Goal: Task Accomplishment & Management: Complete application form

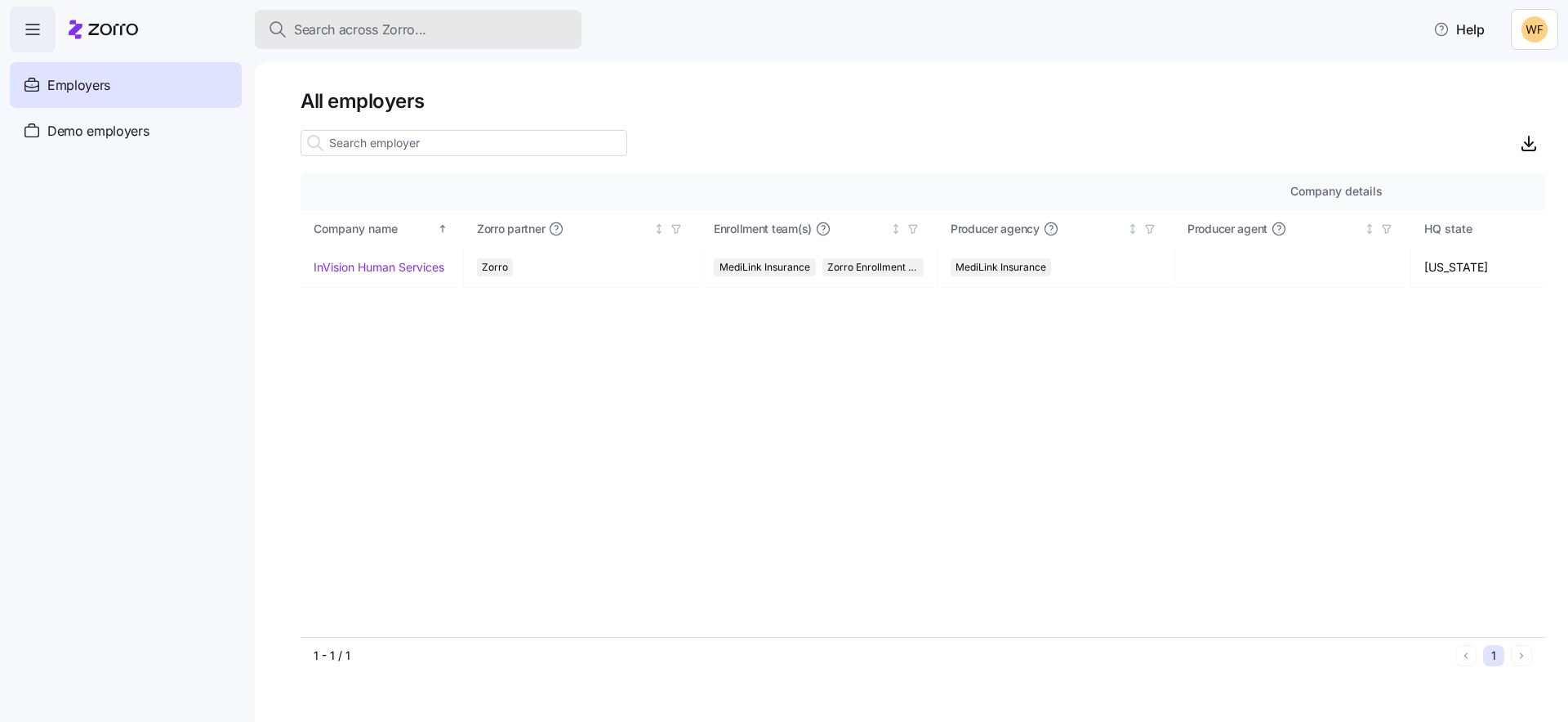
click at [402, 38] on span "Search across Zorro..." at bounding box center [360, 30] width 132 height 20
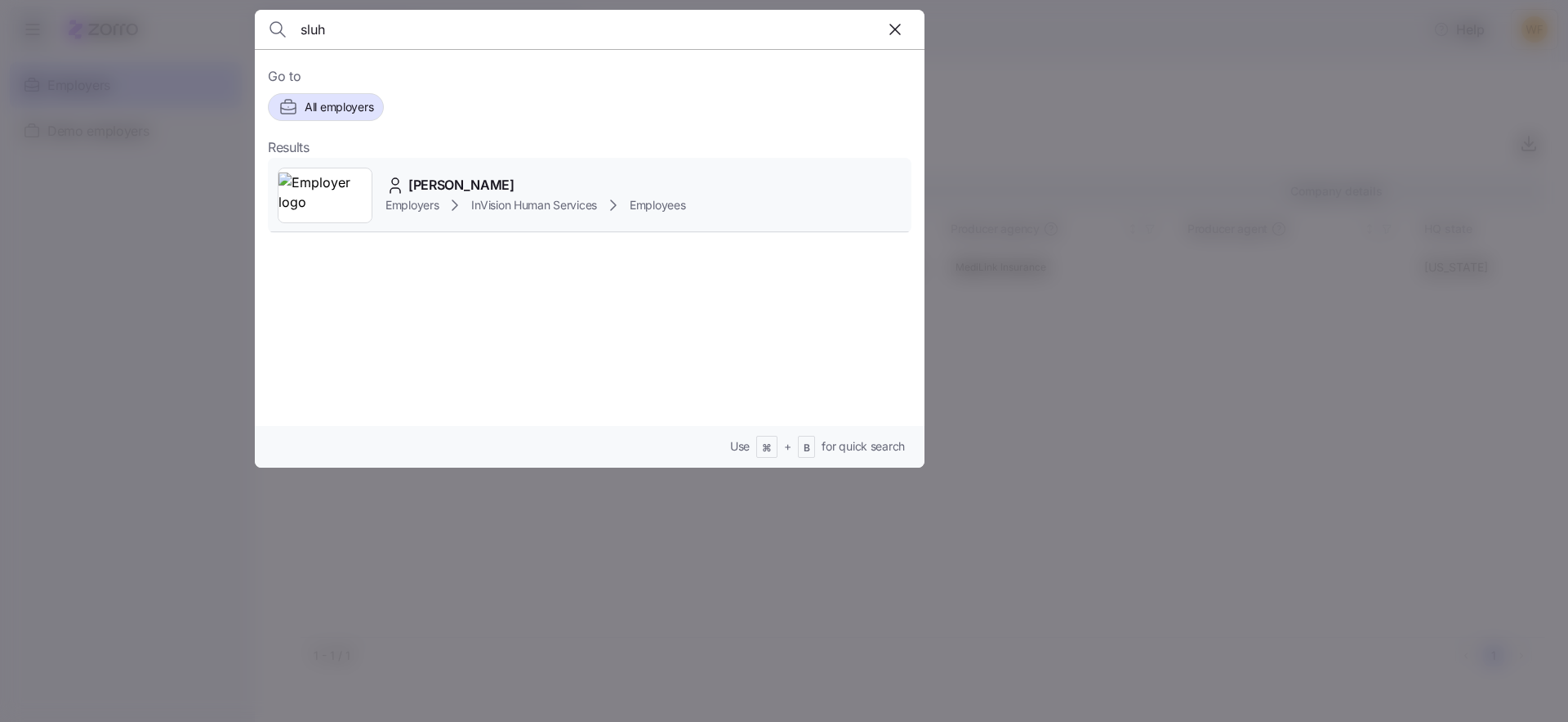
type input "sluh"
click at [450, 187] on span "[PERSON_NAME]" at bounding box center [461, 185] width 106 height 20
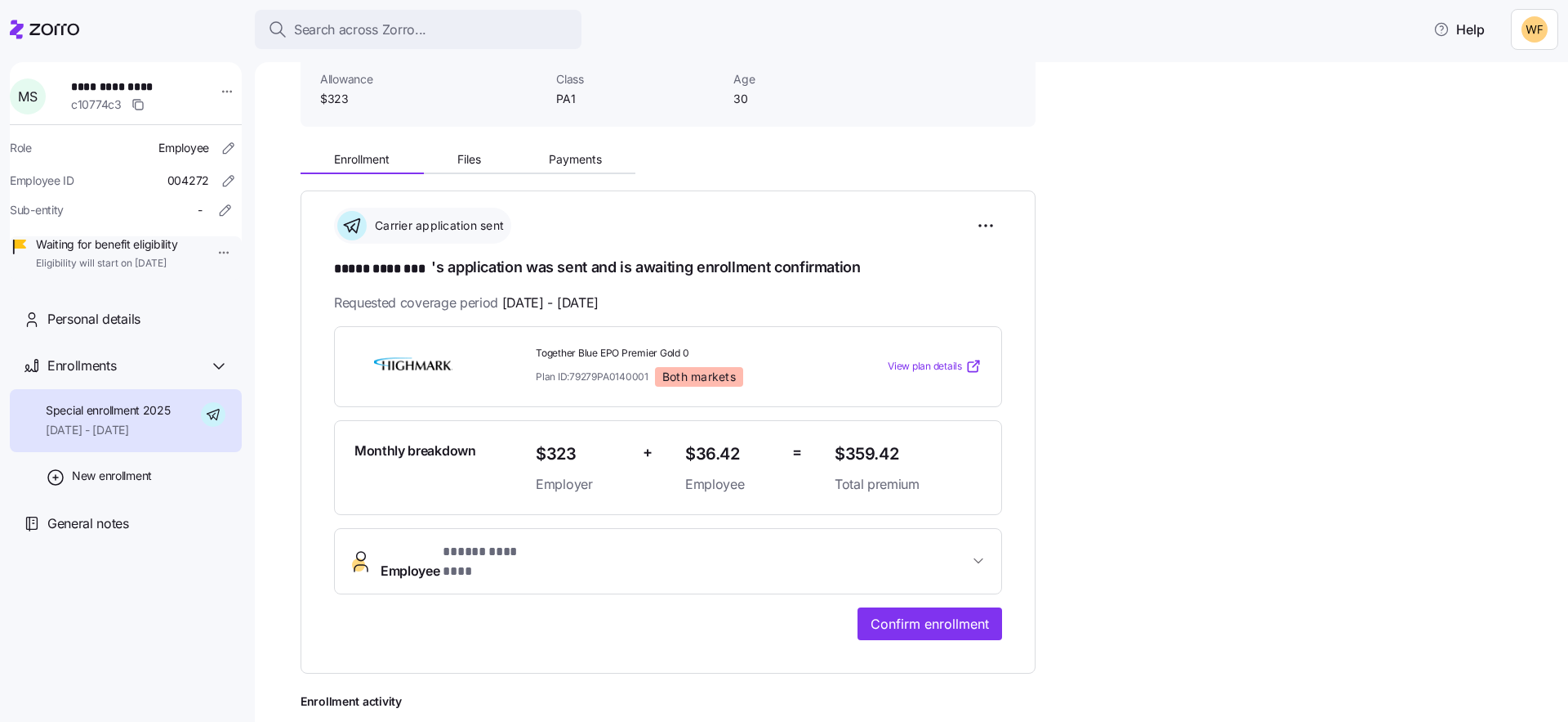
scroll to position [135, 0]
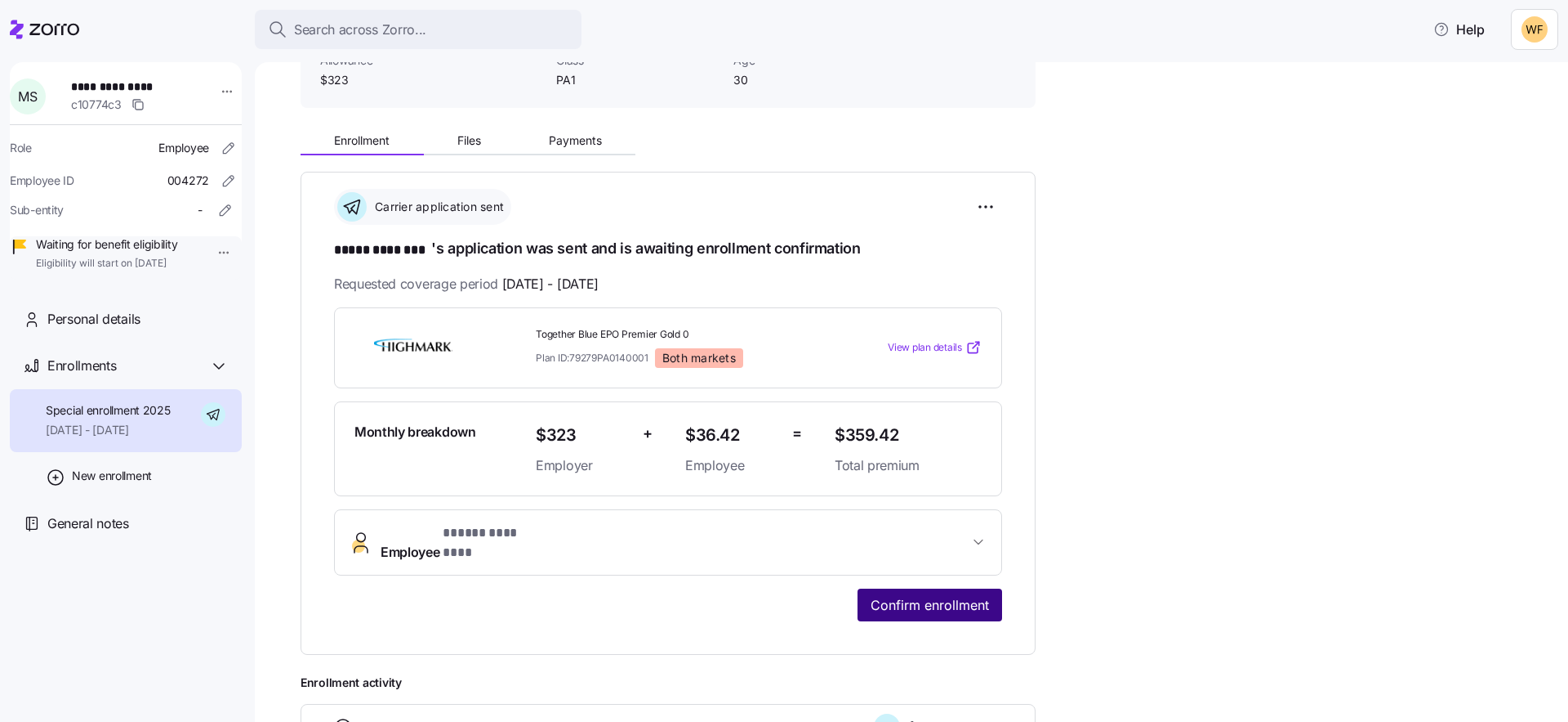
click at [966, 595] on span "Confirm enrollment" at bounding box center [929, 604] width 118 height 20
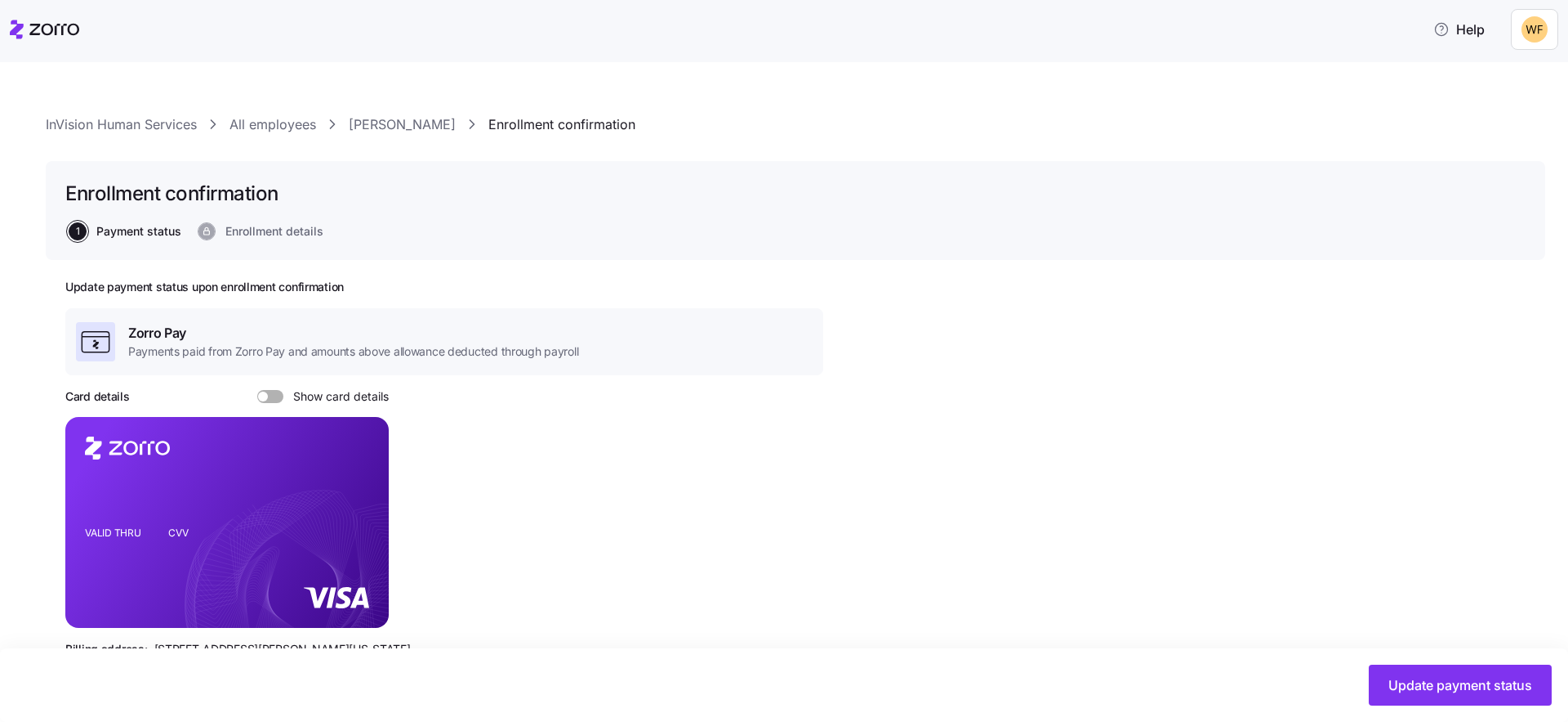
click at [265, 393] on span at bounding box center [263, 396] width 10 height 10
click at [258, 390] on input "Show card details" at bounding box center [258, 390] width 0 height 0
click at [361, 488] on icon "copy-to-clipboard" at bounding box center [359, 493] width 15 height 15
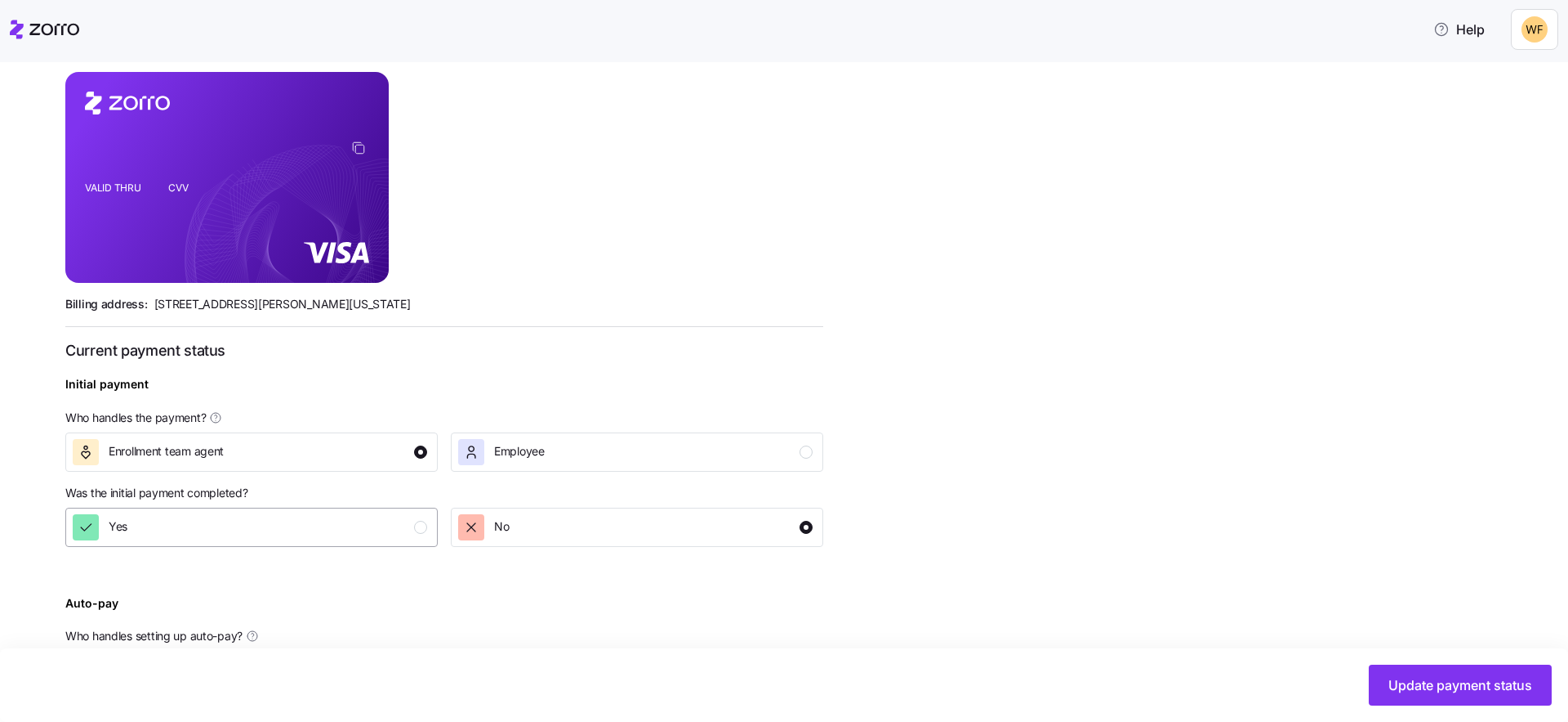
click at [419, 529] on div "button" at bounding box center [420, 527] width 13 height 13
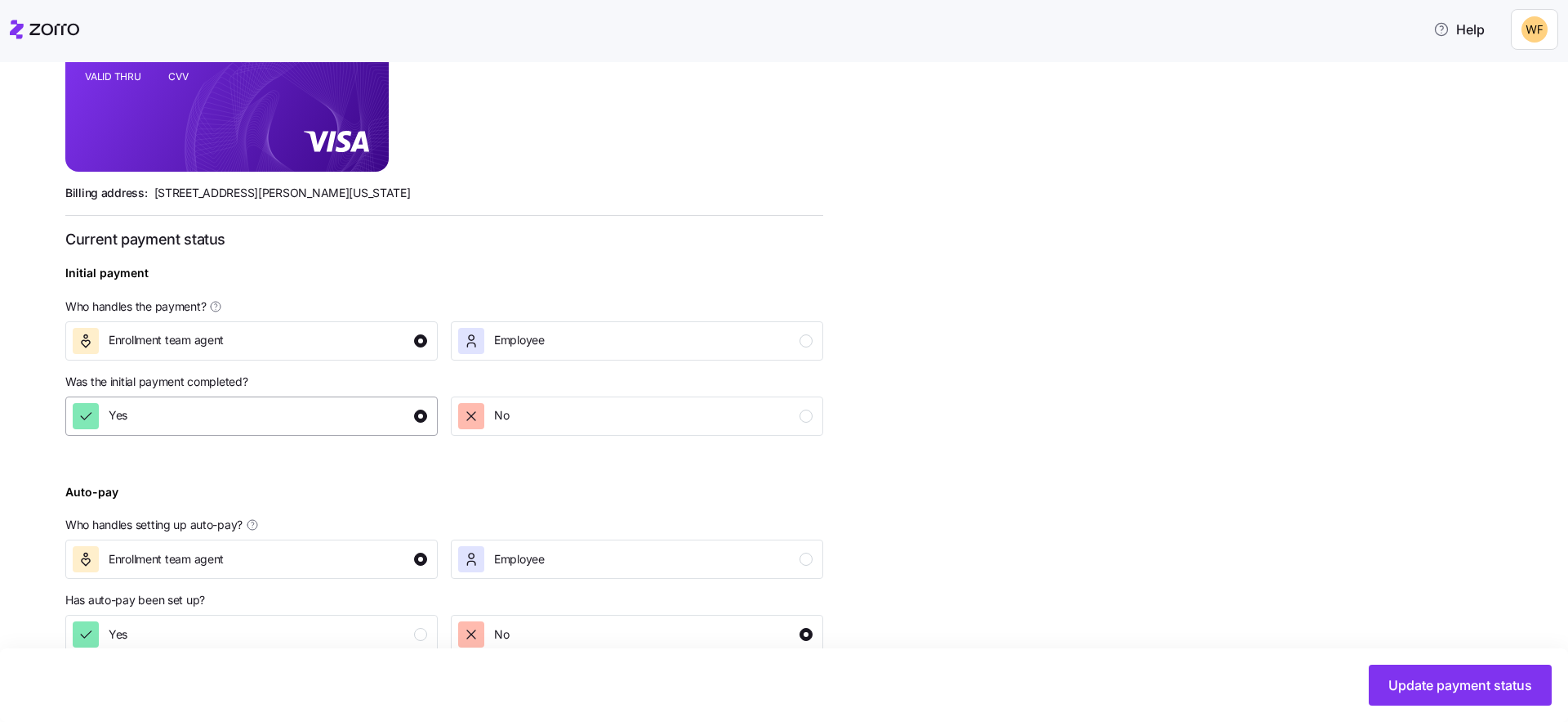
scroll to position [489, 0]
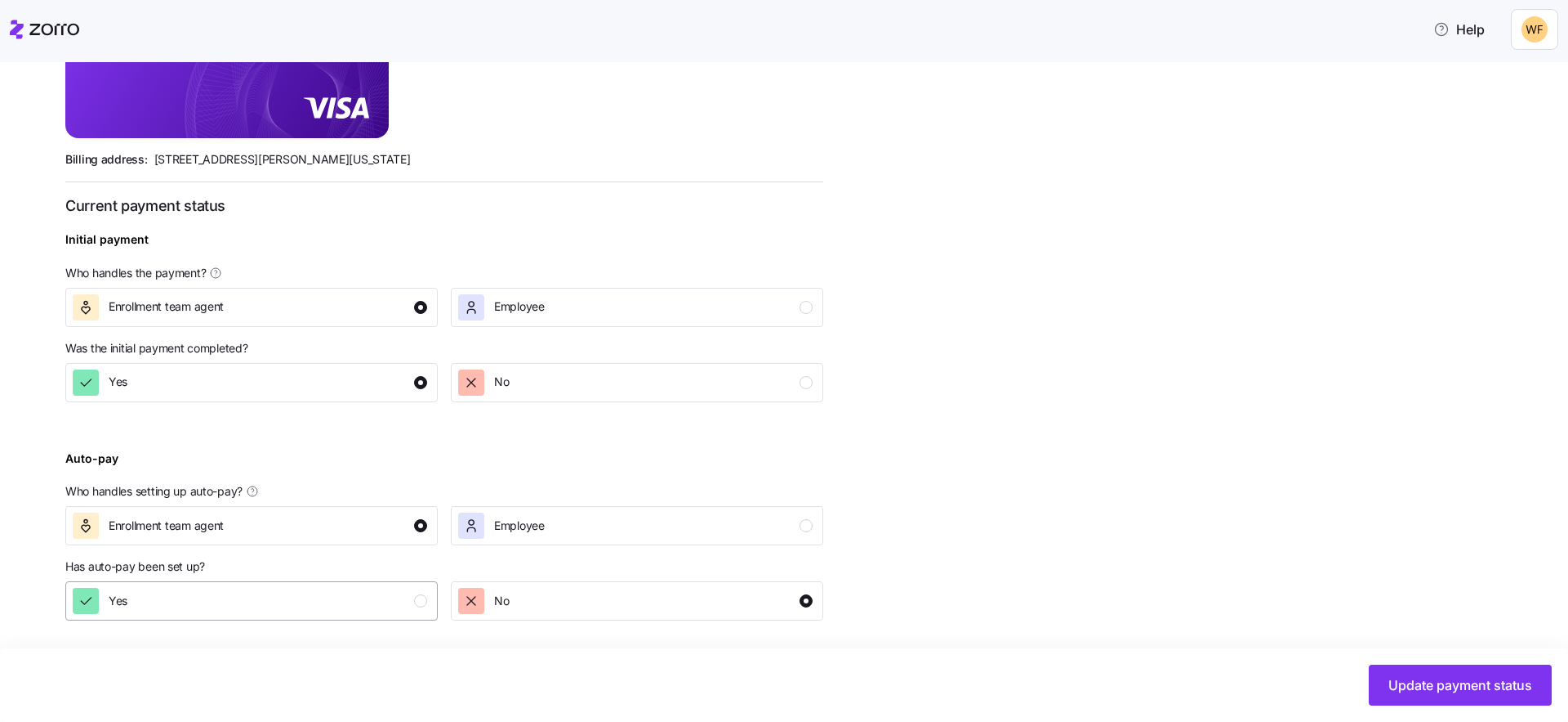
click at [419, 598] on div "button" at bounding box center [420, 601] width 13 height 13
click at [1428, 676] on span "Update payment status" at bounding box center [1460, 684] width 144 height 20
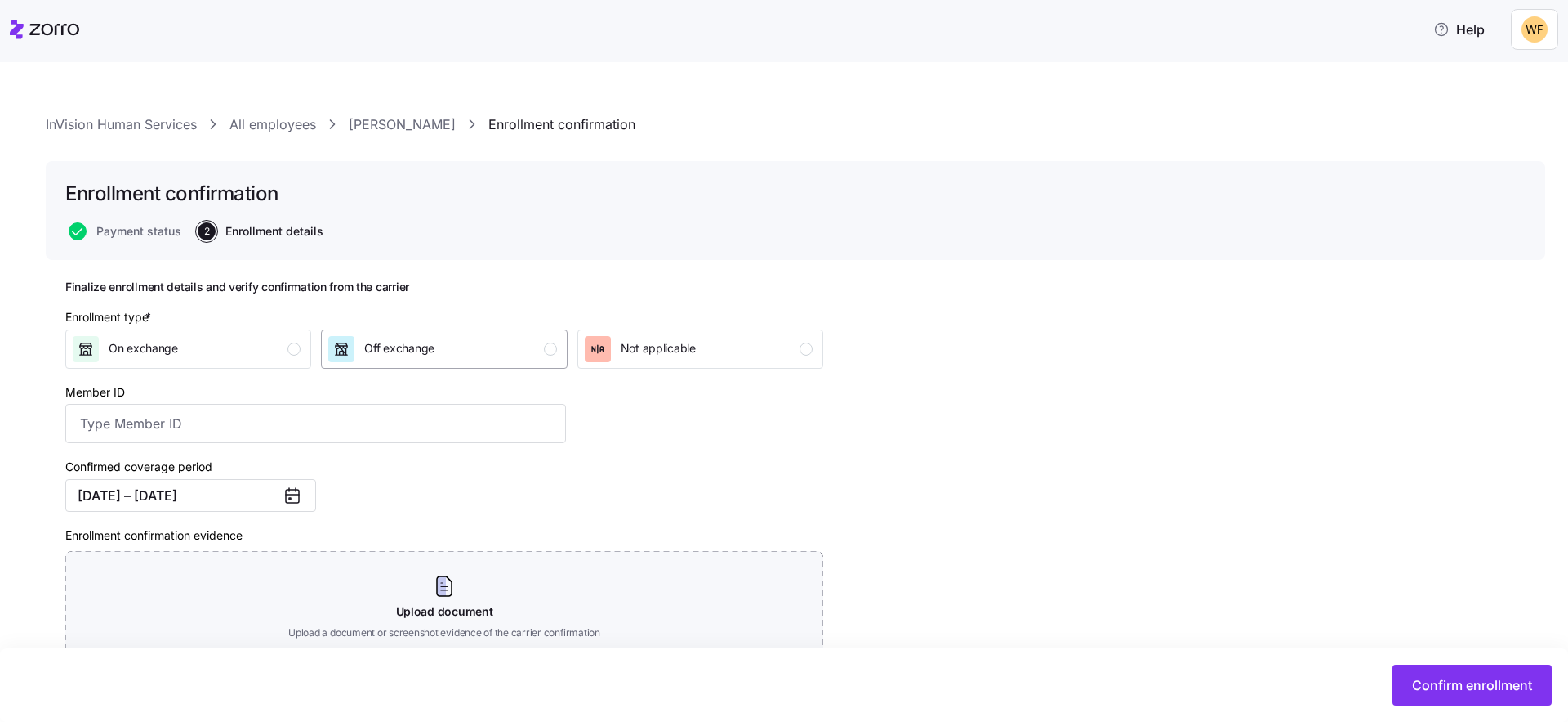
click at [553, 350] on div "button" at bounding box center [551, 349] width 13 height 13
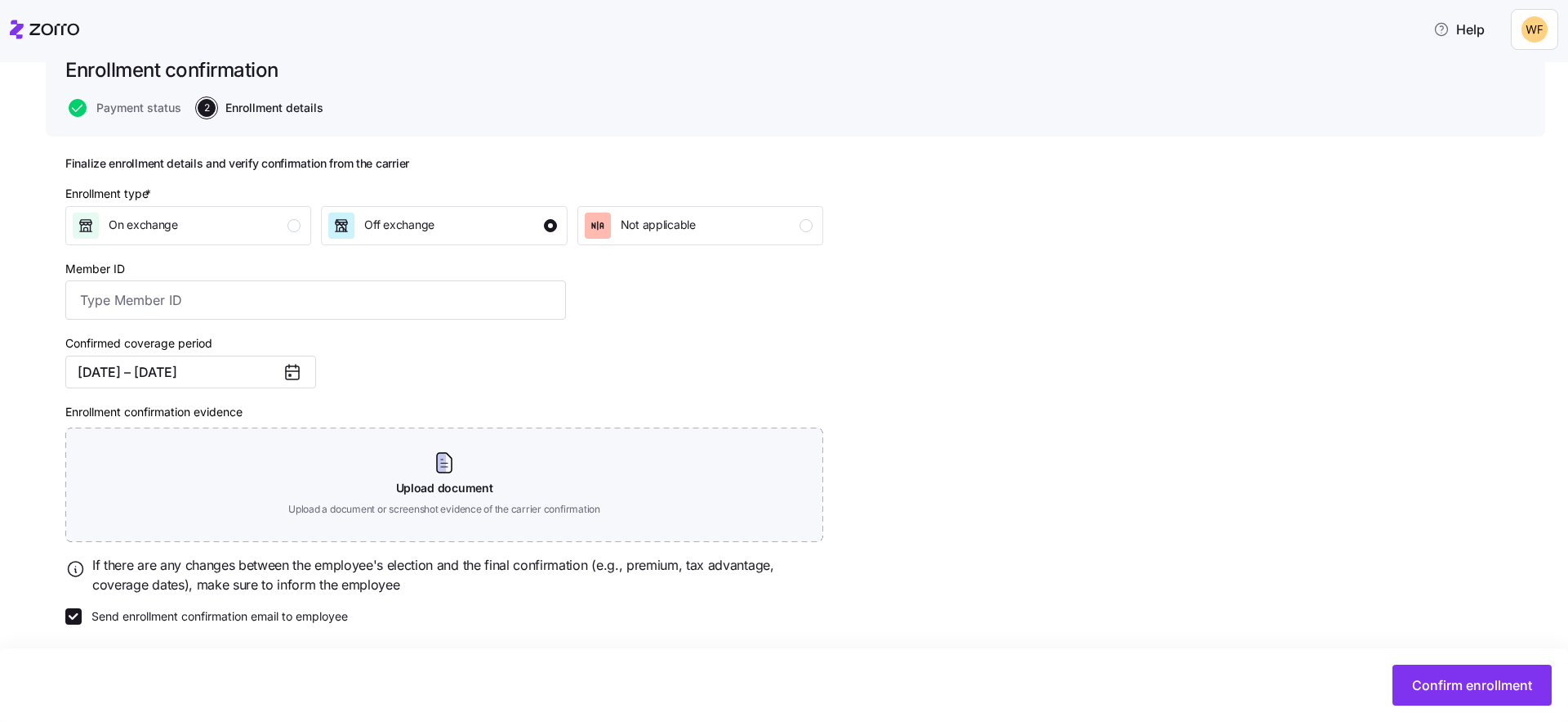
scroll to position [127, 0]
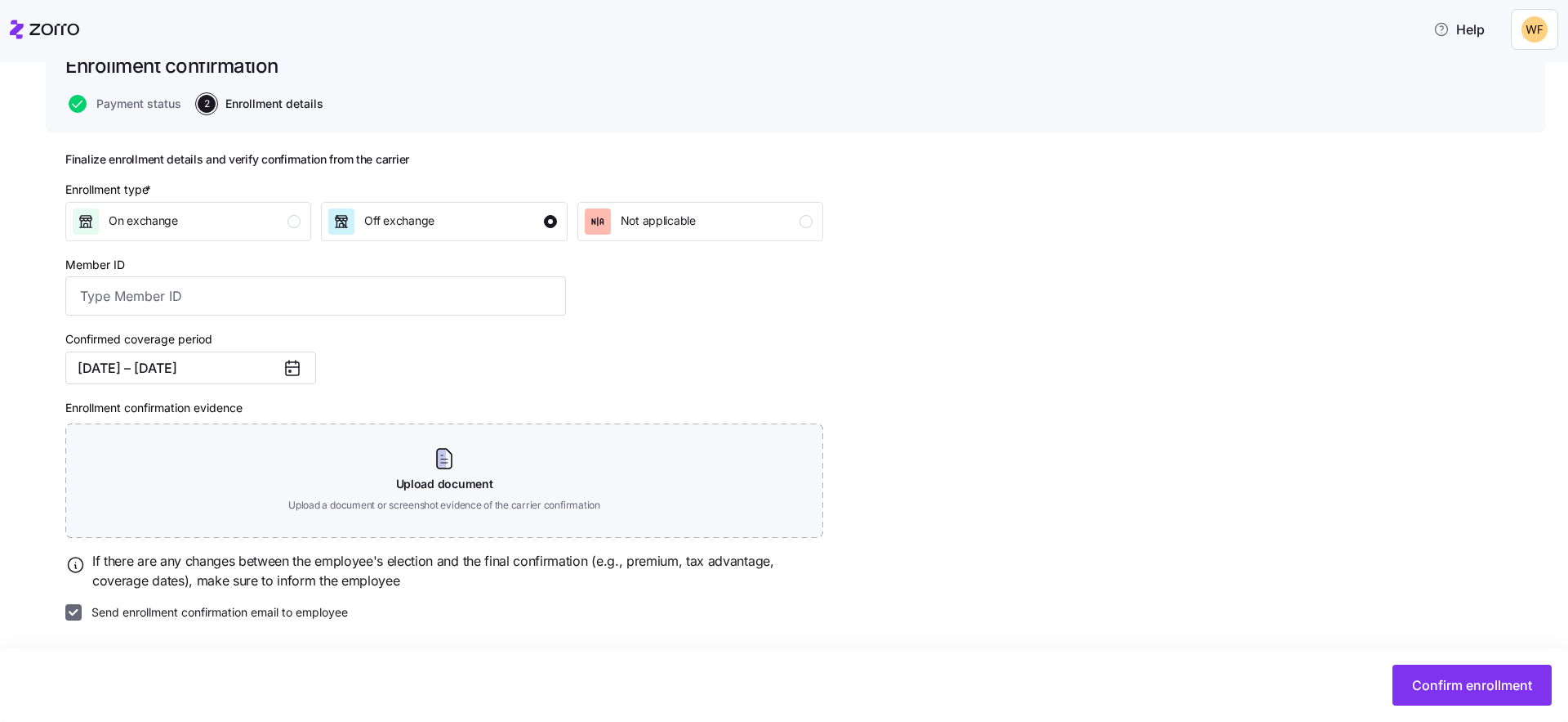
click at [71, 611] on input "Send enrollment confirmation email to employee" at bounding box center [73, 612] width 17 height 17
checkbox input "false"
click at [1402, 686] on button "Confirm enrollment" at bounding box center [1471, 685] width 159 height 41
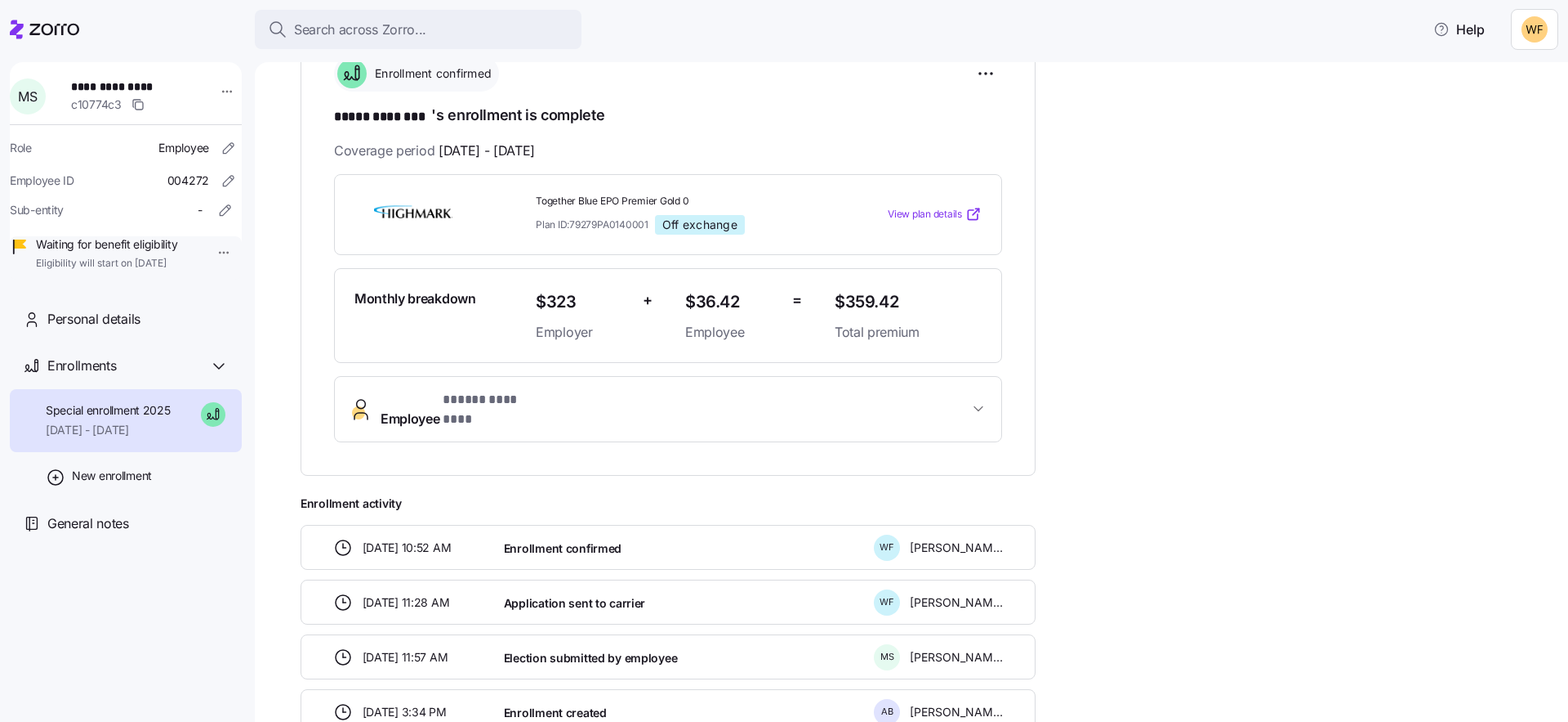
scroll to position [299, 0]
